Goal: Task Accomplishment & Management: Complete application form

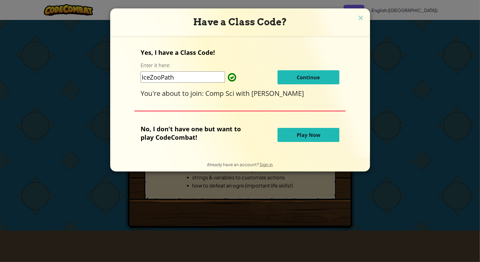
click at [294, 80] on button "Continue" at bounding box center [309, 77] width 62 height 14
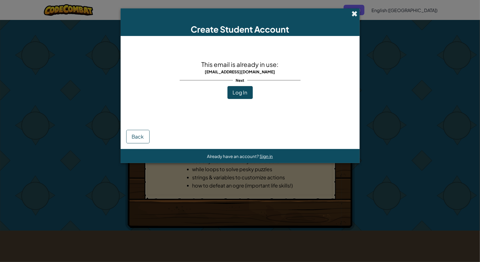
click at [353, 15] on span at bounding box center [355, 14] width 6 height 6
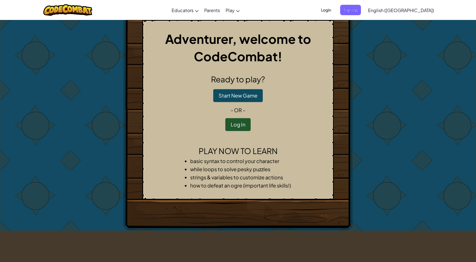
click at [335, 12] on span "Login" at bounding box center [326, 10] width 17 height 10
